Goal: Find specific page/section: Find specific page/section

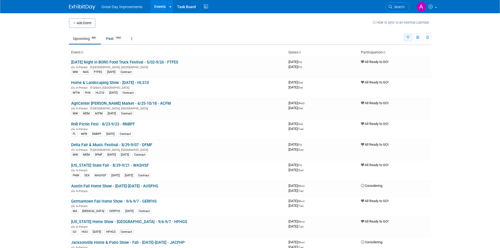
click at [407, 37] on icon "button" at bounding box center [408, 37] width 3 height 3
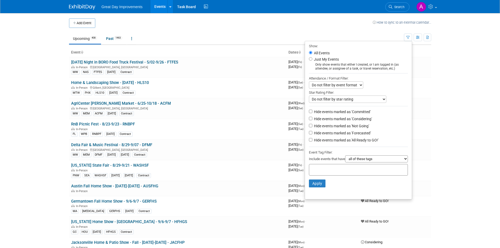
click at [360, 161] on select "all of these tags any one of these tags only and exactly these specific tags" at bounding box center [376, 158] width 63 height 7
click at [326, 174] on div at bounding box center [358, 170] width 99 height 12
click at [325, 172] on input "text" at bounding box center [332, 168] width 42 height 5
type input "se"
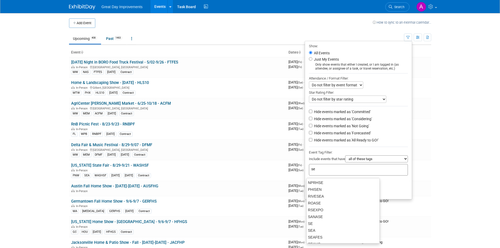
scroll to position [155, 0]
click at [315, 225] on div "SE" at bounding box center [343, 225] width 74 height 7
type input "SE"
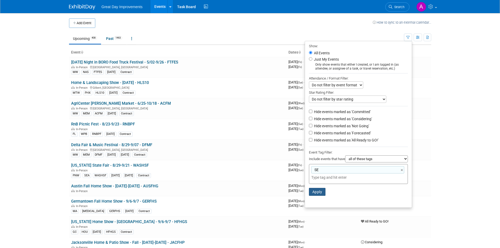
click at [321, 195] on button "Apply" at bounding box center [317, 192] width 17 height 8
